Goal: Information Seeking & Learning: Compare options

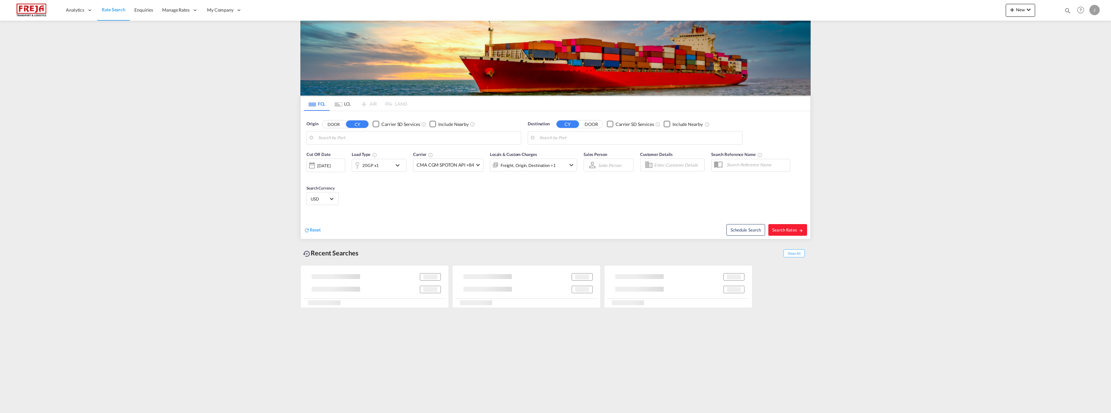
type input "[GEOGRAPHIC_DATA], [GEOGRAPHIC_DATA]"
type input "[GEOGRAPHIC_DATA] ([GEOGRAPHIC_DATA]), [GEOGRAPHIC_DATA]"
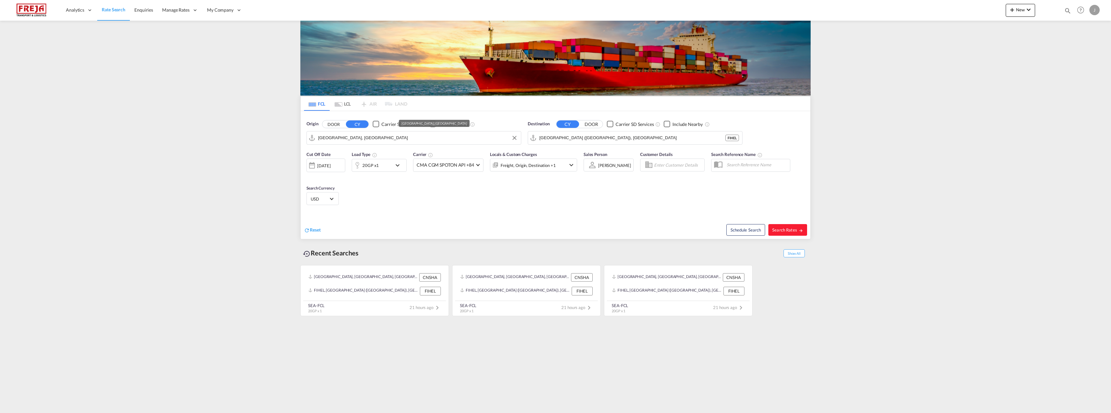
click at [360, 140] on input "[GEOGRAPHIC_DATA], [GEOGRAPHIC_DATA]" at bounding box center [418, 138] width 200 height 10
click at [798, 231] on span "Search Rates" at bounding box center [787, 229] width 31 height 5
type input "CNSHA to FIHEL / [DATE]"
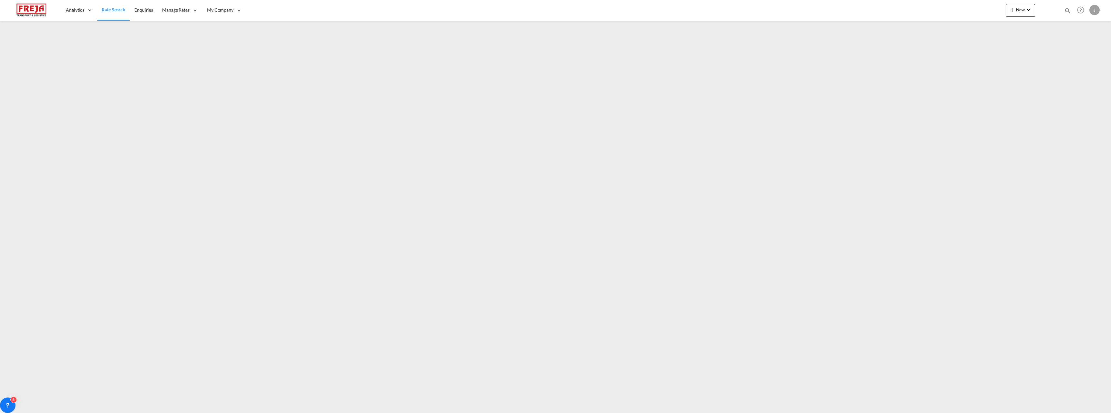
click at [1028, 2] on div "New Rates Ratecard Ratesheet Enquiries Help Resources Product Release J My Prof…" at bounding box center [1054, 10] width 96 height 20
click at [1028, 4] on div "New Rates Ratecard Ratesheet Enquiries Help Resources Product Release J My Prof…" at bounding box center [1054, 10] width 96 height 20
click at [1028, 10] on md-icon "icon-chevron-down" at bounding box center [1029, 10] width 8 height 8
click at [1051, 49] on span "Ratesheet" at bounding box center [1047, 48] width 7 height 13
click at [1029, 9] on md-icon "icon-chevron-down" at bounding box center [1029, 10] width 8 height 8
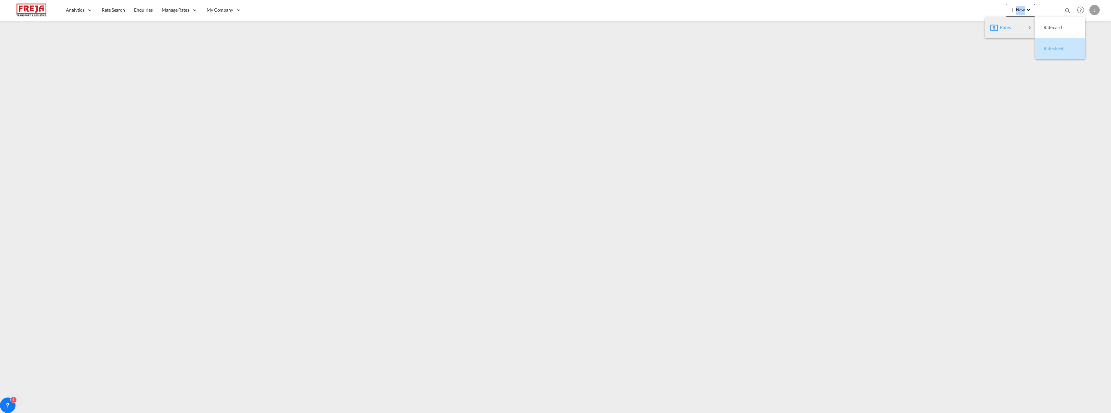
click at [1051, 50] on span "Ratesheet" at bounding box center [1047, 48] width 7 height 13
click at [1029, 12] on md-icon "icon-chevron-down" at bounding box center [1029, 10] width 8 height 8
click at [1051, 50] on span "Ratesheet" at bounding box center [1047, 48] width 7 height 13
click at [121, 10] on span "Rate Search" at bounding box center [113, 9] width 23 height 5
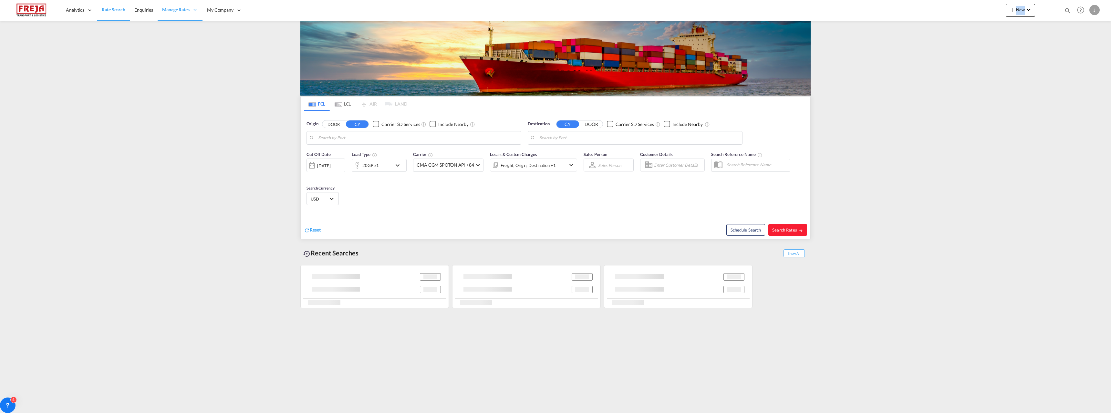
type input "[GEOGRAPHIC_DATA], PTVDP"
type input "[GEOGRAPHIC_DATA], NOSVG"
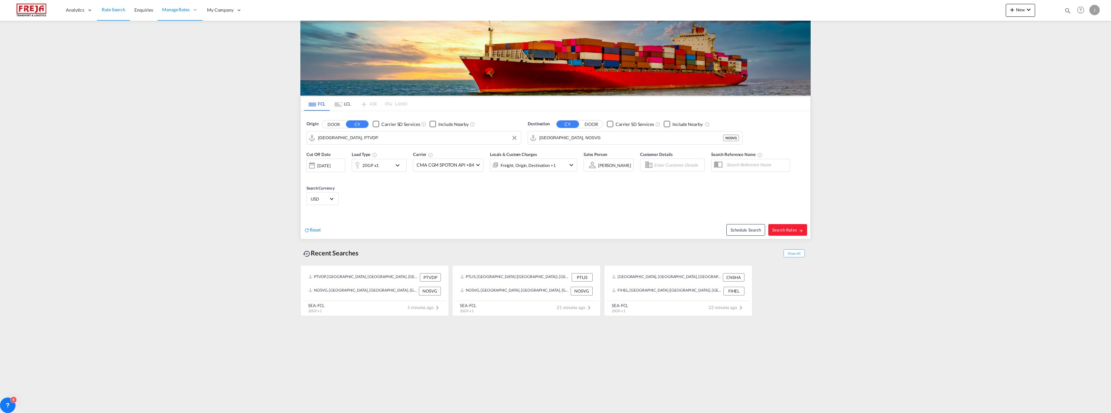
click at [360, 139] on input "[GEOGRAPHIC_DATA], PTVDP" at bounding box center [418, 138] width 200 height 10
click at [357, 153] on div "[GEOGRAPHIC_DATA] [GEOGRAPHIC_DATA] THBKK" at bounding box center [368, 155] width 123 height 19
type input "[GEOGRAPHIC_DATA], THBKK"
click at [582, 133] on input "[GEOGRAPHIC_DATA], NOSVG" at bounding box center [639, 138] width 200 height 10
click at [572, 154] on div "[GEOGRAPHIC_DATA] ([GEOGRAPHIC_DATA]) [GEOGRAPHIC_DATA] [GEOGRAPHIC_DATA]" at bounding box center [589, 157] width 123 height 23
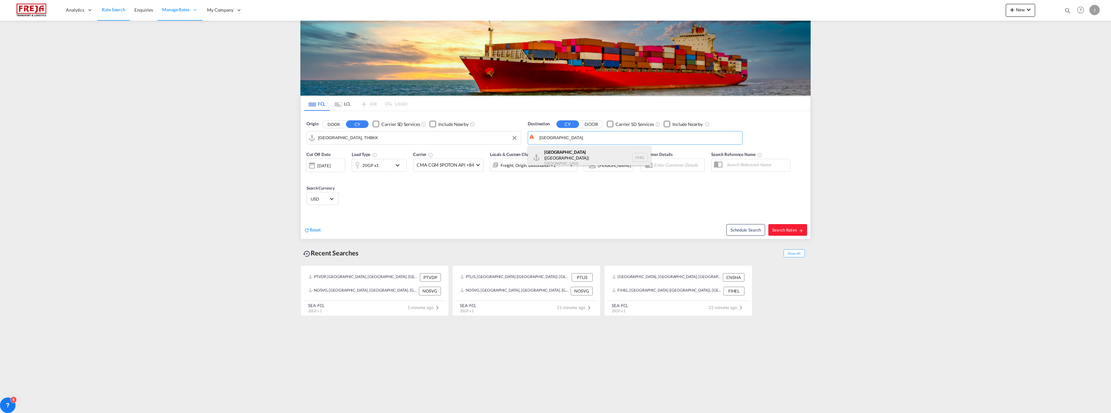
type input "[GEOGRAPHIC_DATA] ([GEOGRAPHIC_DATA]), [GEOGRAPHIC_DATA]"
click at [373, 165] on div "20GP x1" at bounding box center [370, 165] width 16 height 9
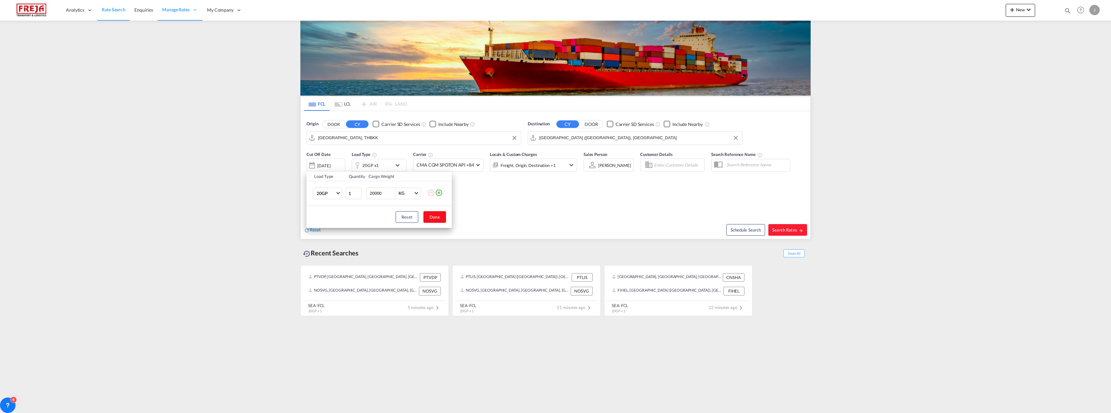
click at [431, 217] on button "Done" at bounding box center [434, 217] width 23 height 12
click at [786, 230] on span "Search Rates" at bounding box center [787, 229] width 31 height 5
type input "THBKK to FIHEL / [DATE]"
